Goal: Check status

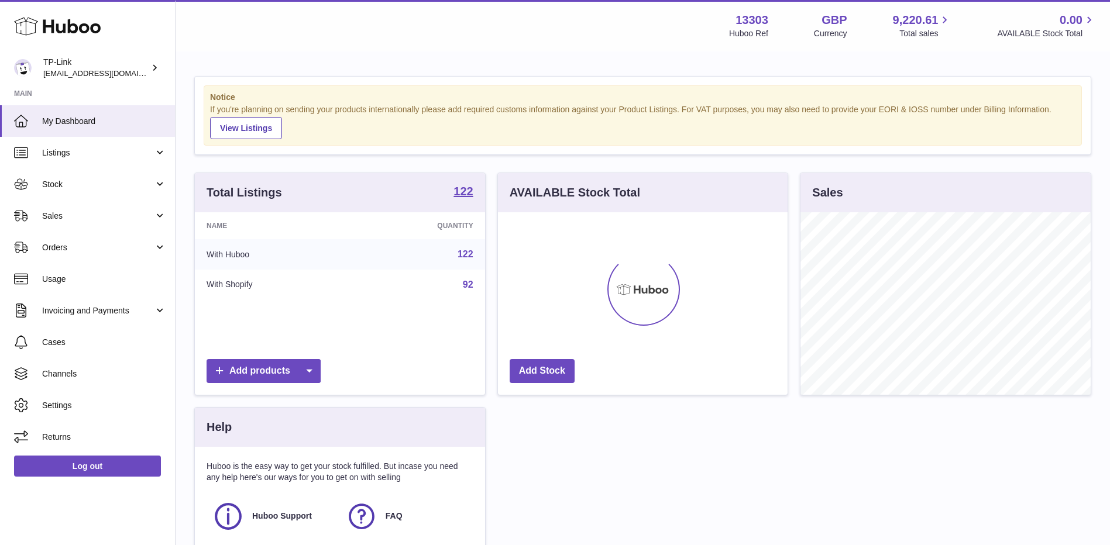
scroll to position [183, 290]
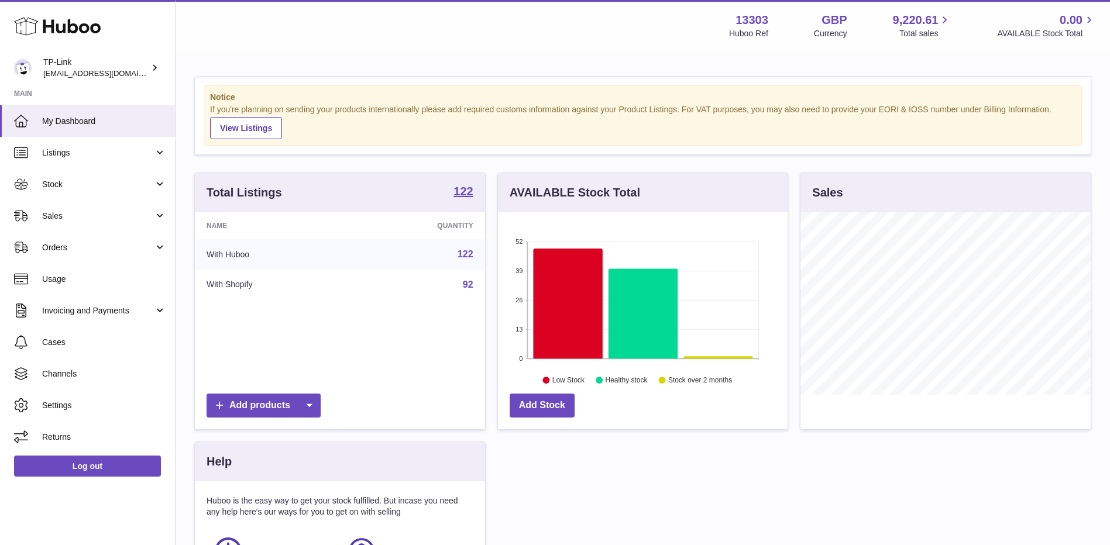
click at [107, 228] on link "Sales" at bounding box center [87, 216] width 175 height 32
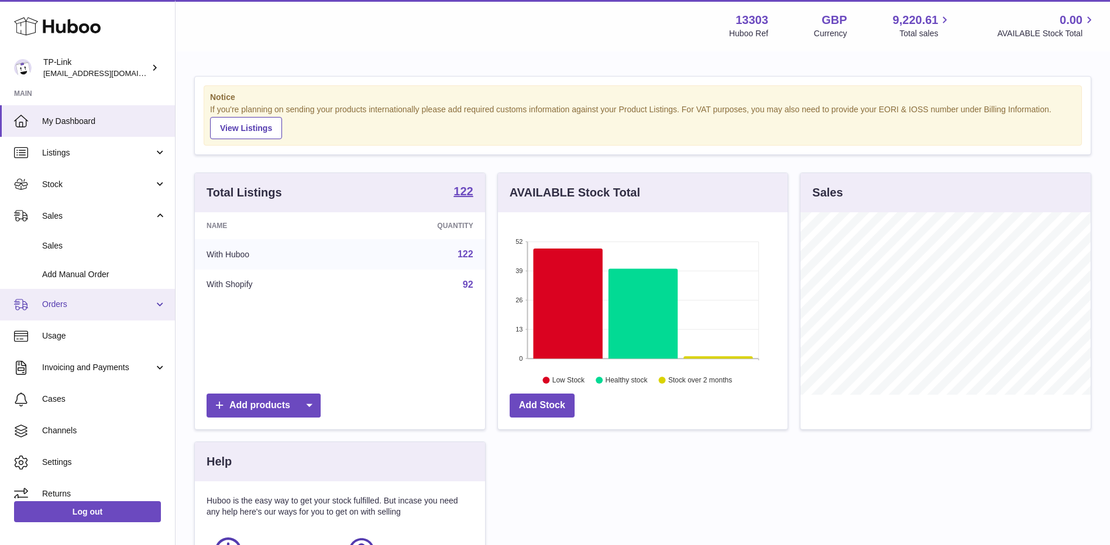
click at [83, 304] on span "Orders" at bounding box center [98, 304] width 112 height 11
click at [76, 304] on span "Orders" at bounding box center [98, 304] width 112 height 11
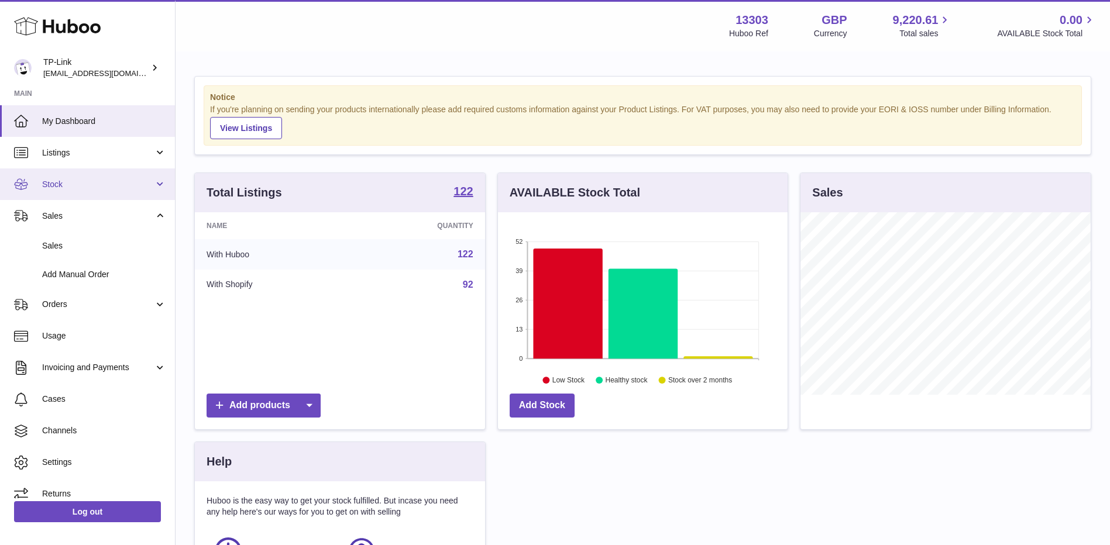
click at [85, 187] on span "Stock" at bounding box center [98, 184] width 112 height 11
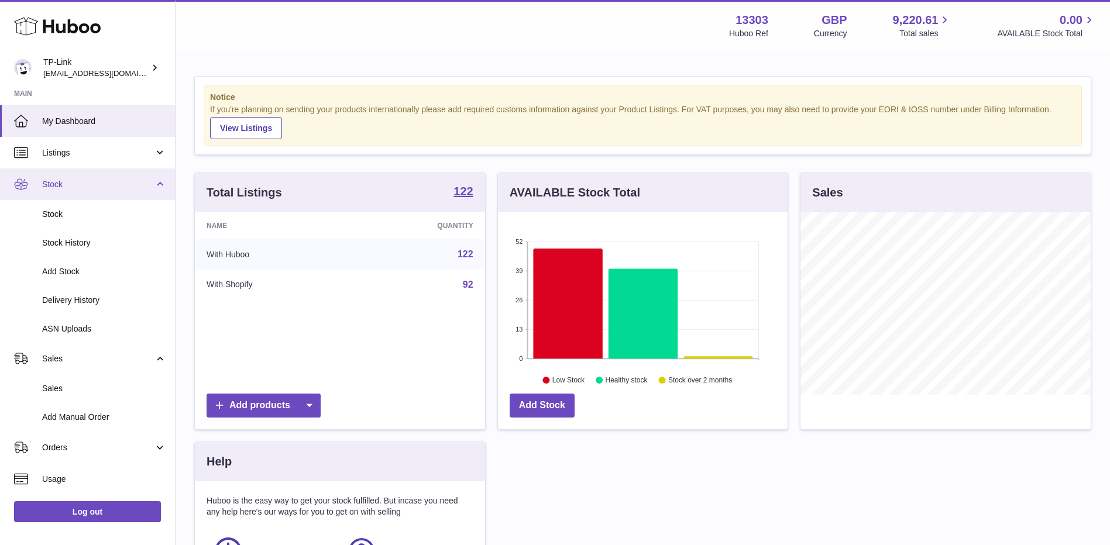
click at [75, 188] on span "Stock" at bounding box center [98, 184] width 112 height 11
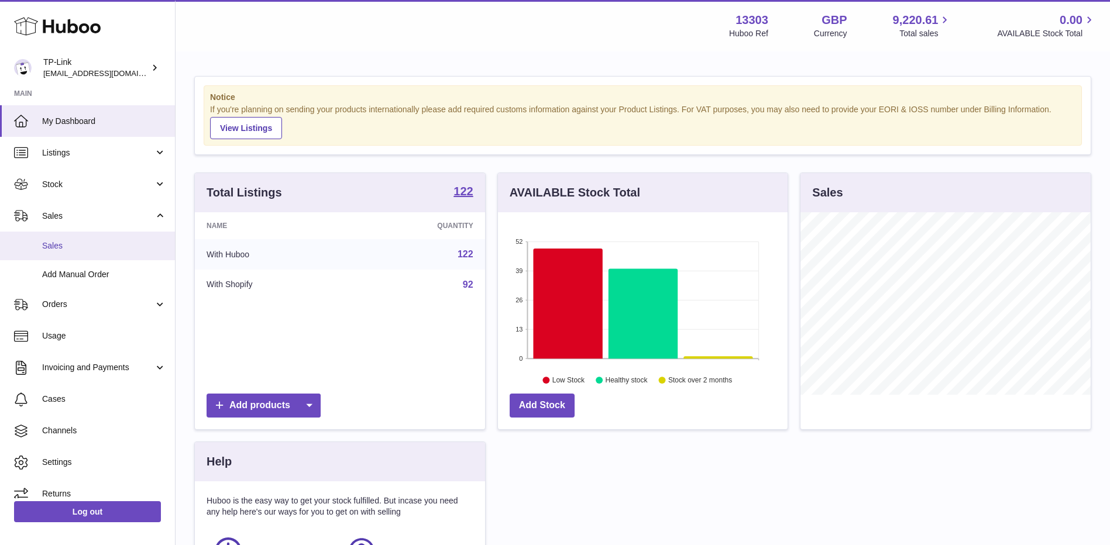
click at [80, 236] on link "Sales" at bounding box center [87, 246] width 175 height 29
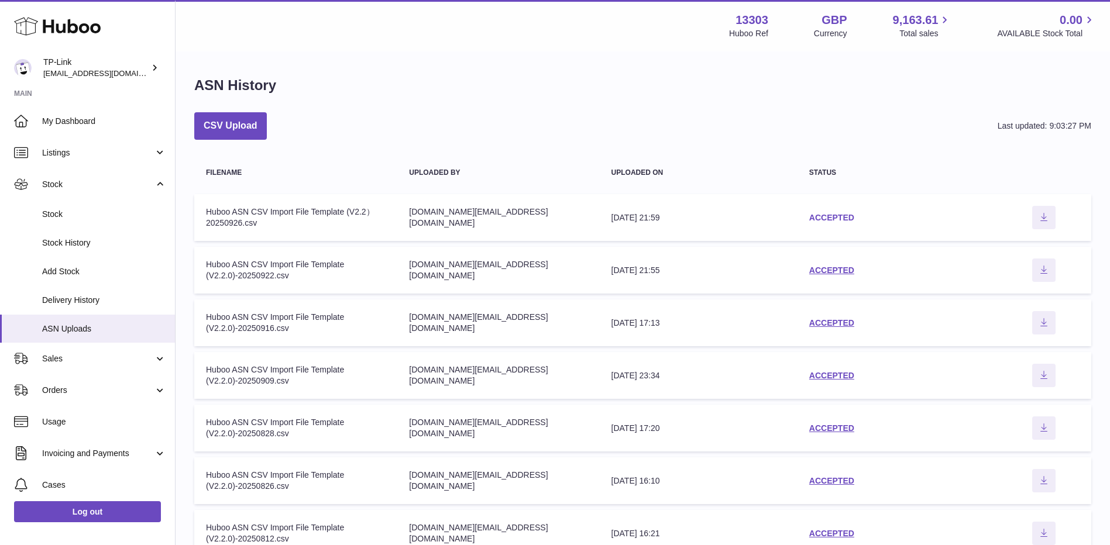
drag, startPoint x: 816, startPoint y: 216, endPoint x: 809, endPoint y: 212, distance: 8.1
click at [816, 216] on link "ACCEPTED" at bounding box center [831, 217] width 45 height 9
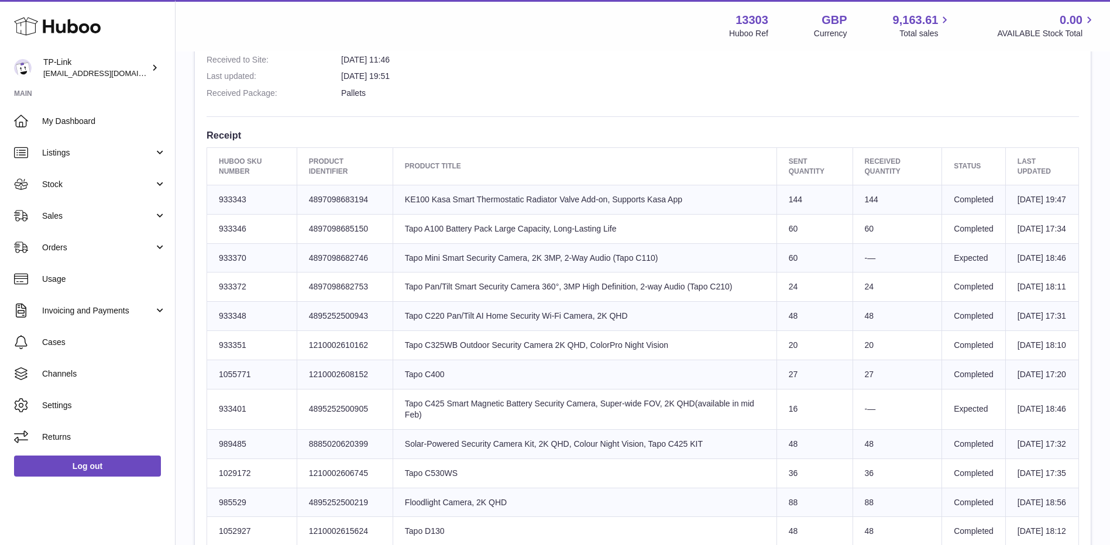
scroll to position [404, 0]
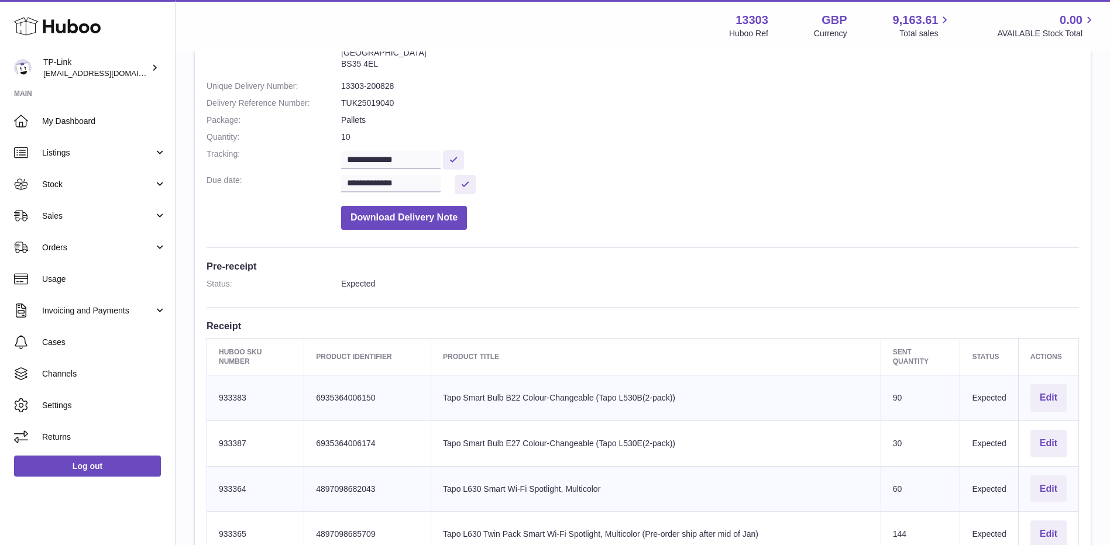
scroll to position [117, 0]
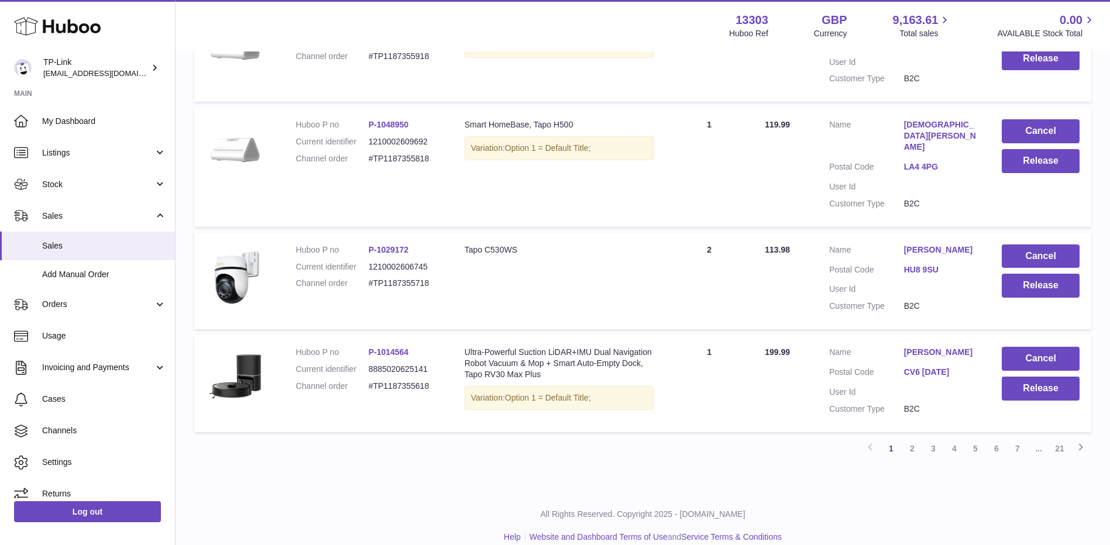
scroll to position [920, 0]
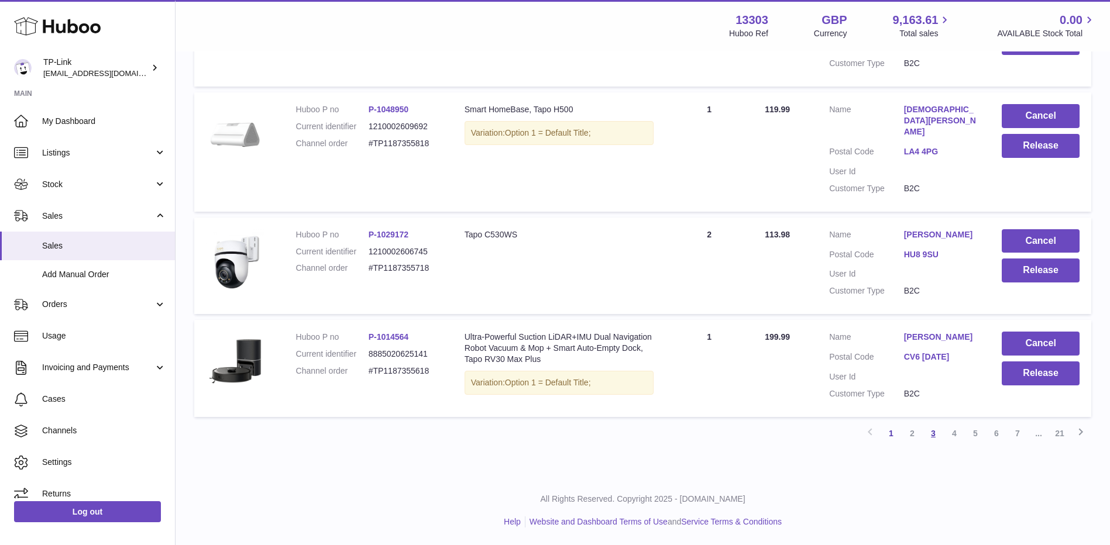
click at [937, 432] on link "3" at bounding box center [933, 433] width 21 height 21
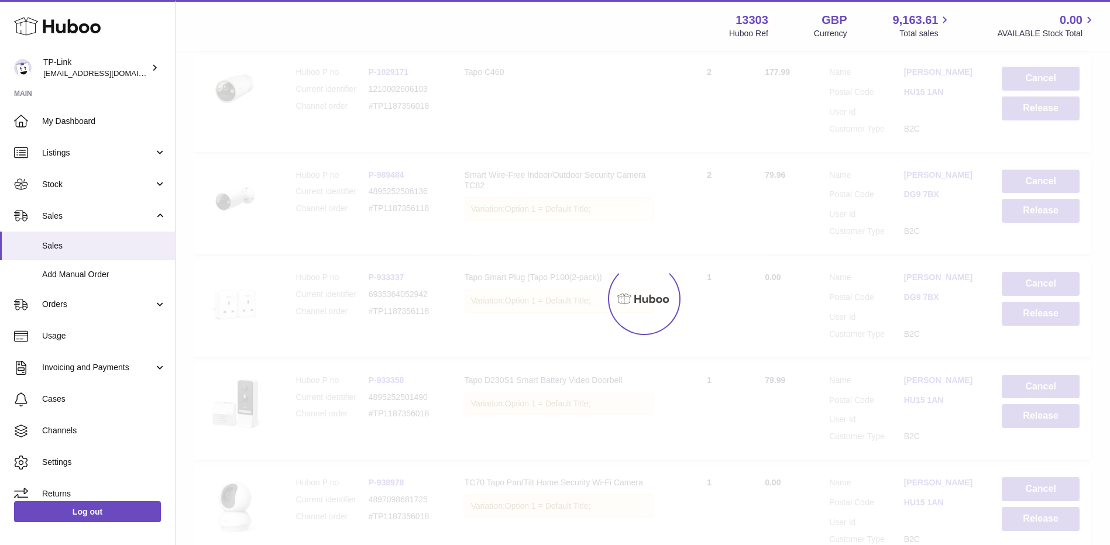
scroll to position [53, 0]
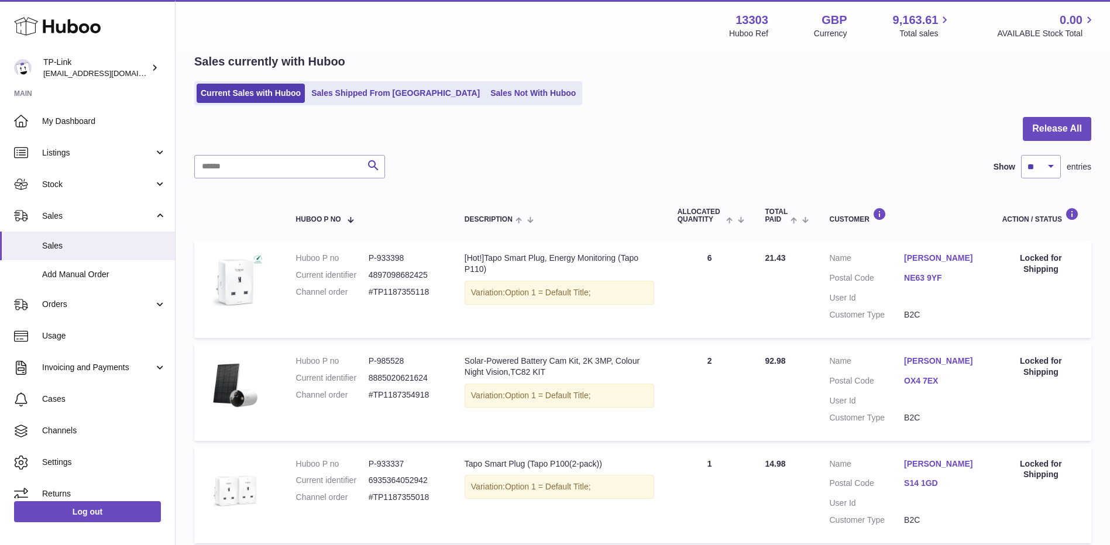
drag, startPoint x: 269, startPoint y: 97, endPoint x: 274, endPoint y: 66, distance: 32.0
click at [269, 97] on link "Current Sales with Huboo" at bounding box center [251, 93] width 108 height 19
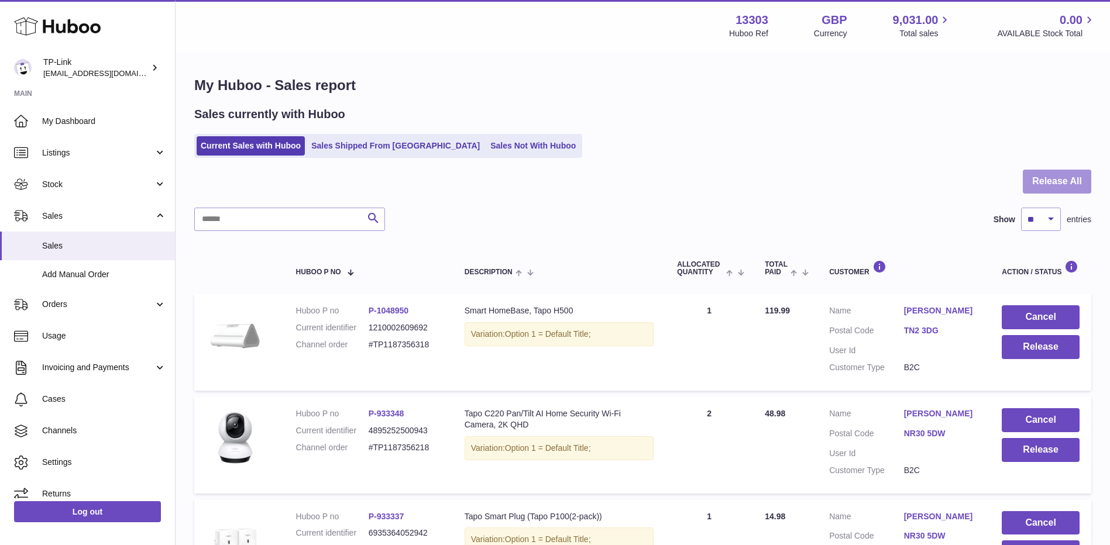
click at [1058, 182] on button "Release All" at bounding box center [1057, 182] width 68 height 24
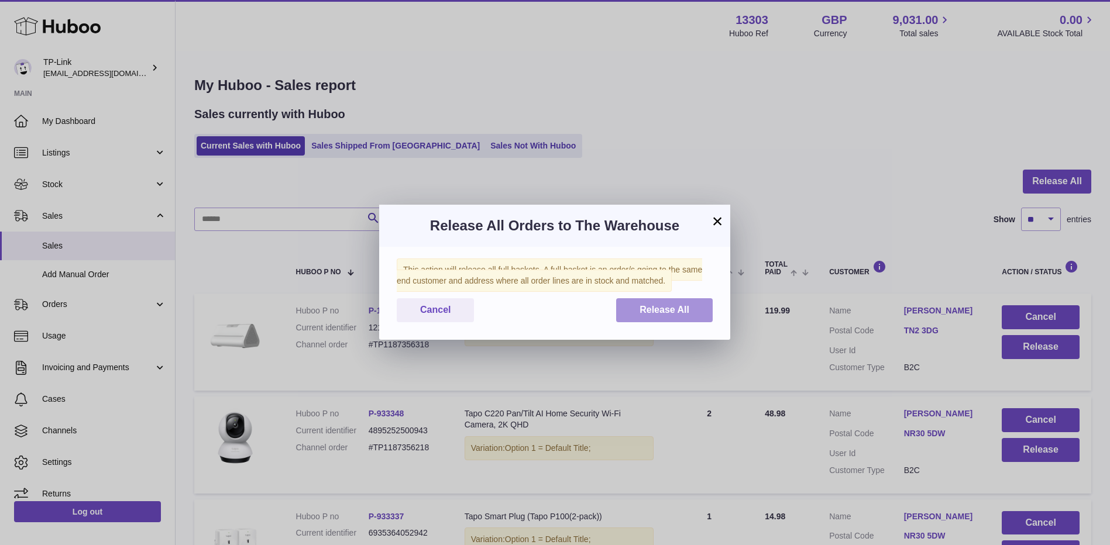
click at [666, 317] on button "Release All" at bounding box center [664, 310] width 97 height 24
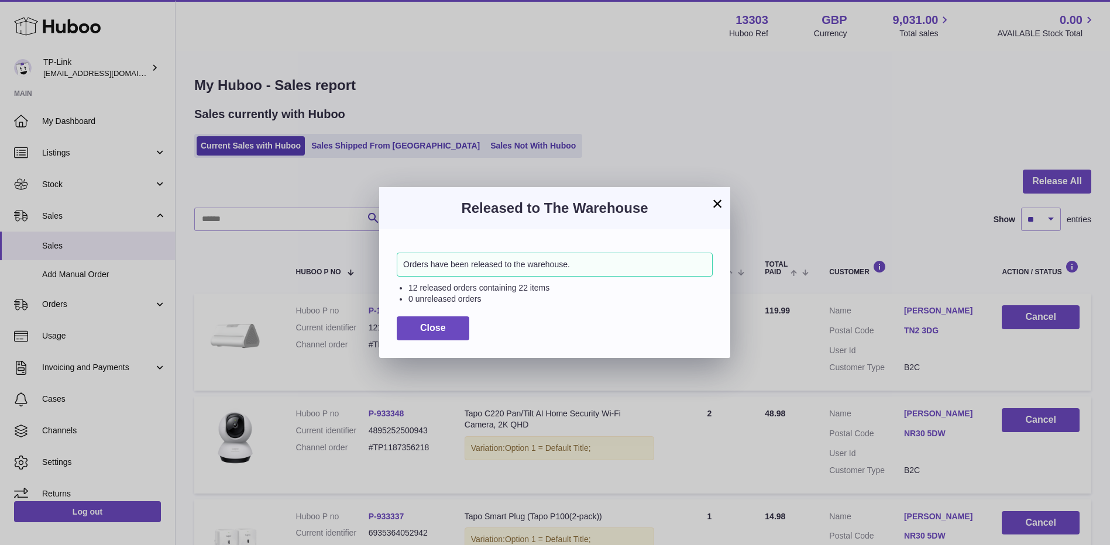
click at [717, 200] on button "×" at bounding box center [717, 204] width 14 height 14
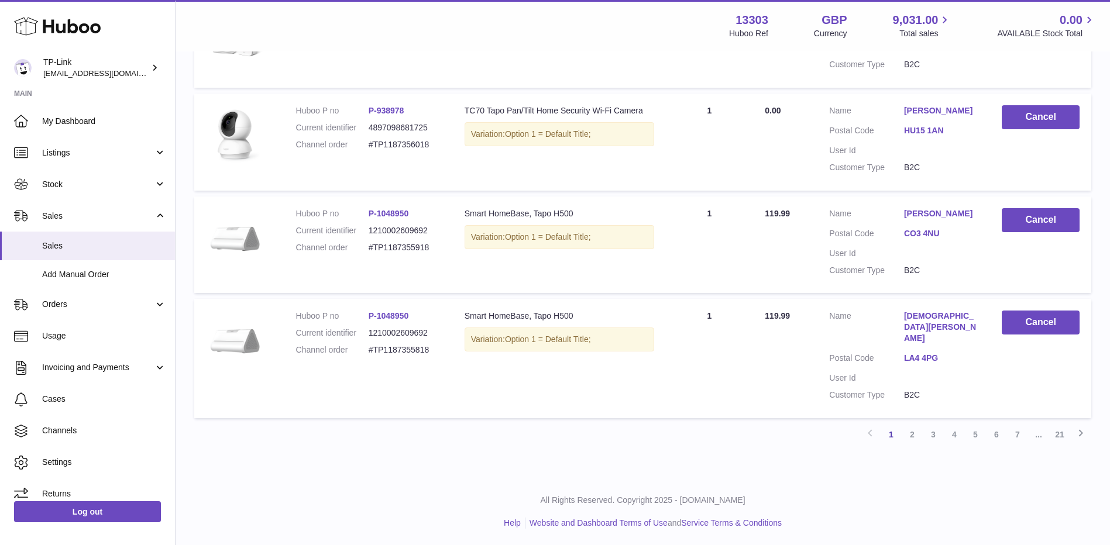
scroll to position [920, 0]
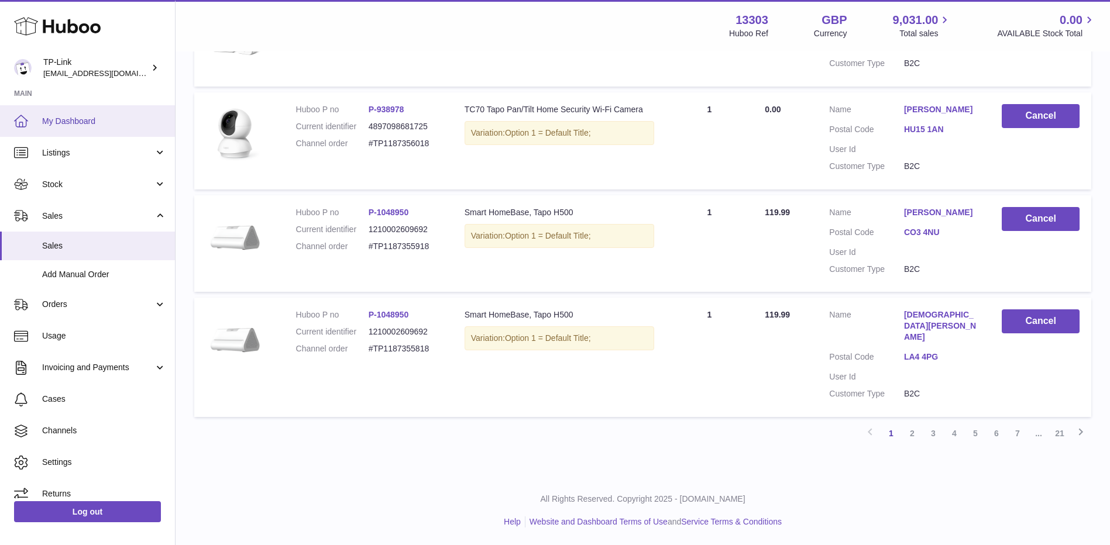
click at [97, 112] on link "My Dashboard" at bounding box center [87, 121] width 175 height 32
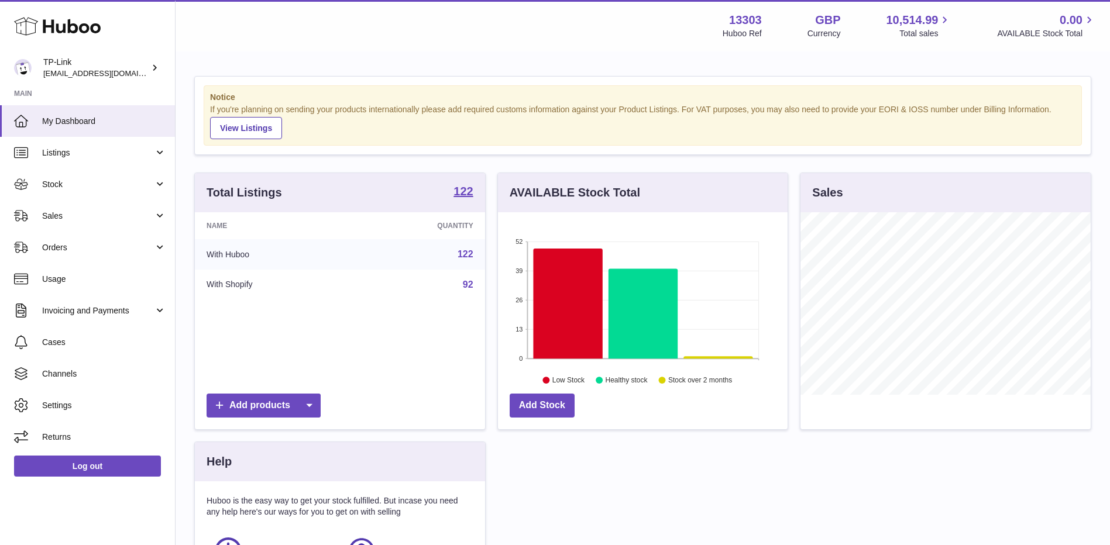
scroll to position [183, 290]
